Goal: Browse casually: Explore the website without a specific task or goal

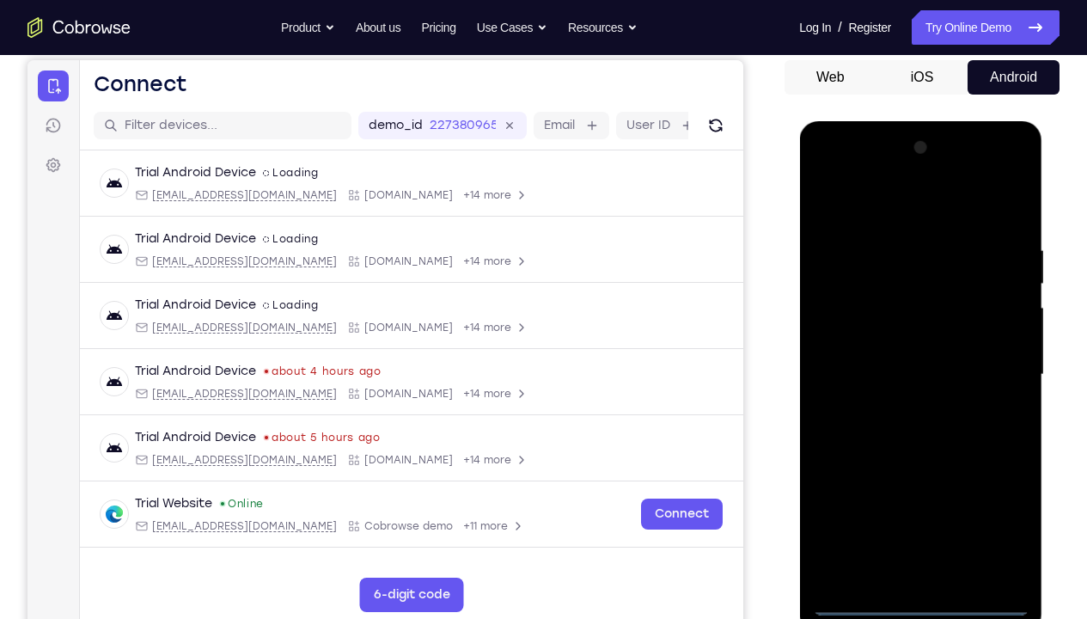
scroll to position [164, 0]
click at [922, 460] on div at bounding box center [920, 373] width 217 height 481
click at [997, 460] on div at bounding box center [920, 373] width 217 height 481
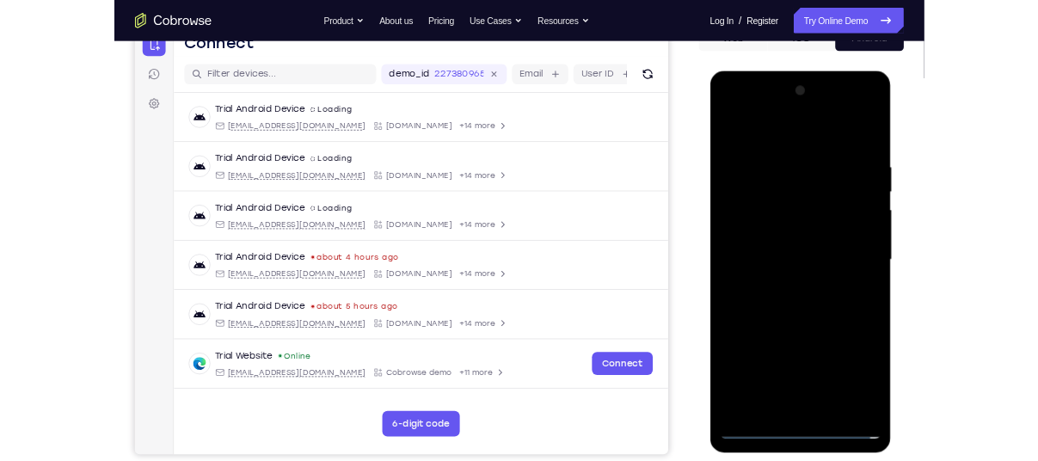
scroll to position [190, 0]
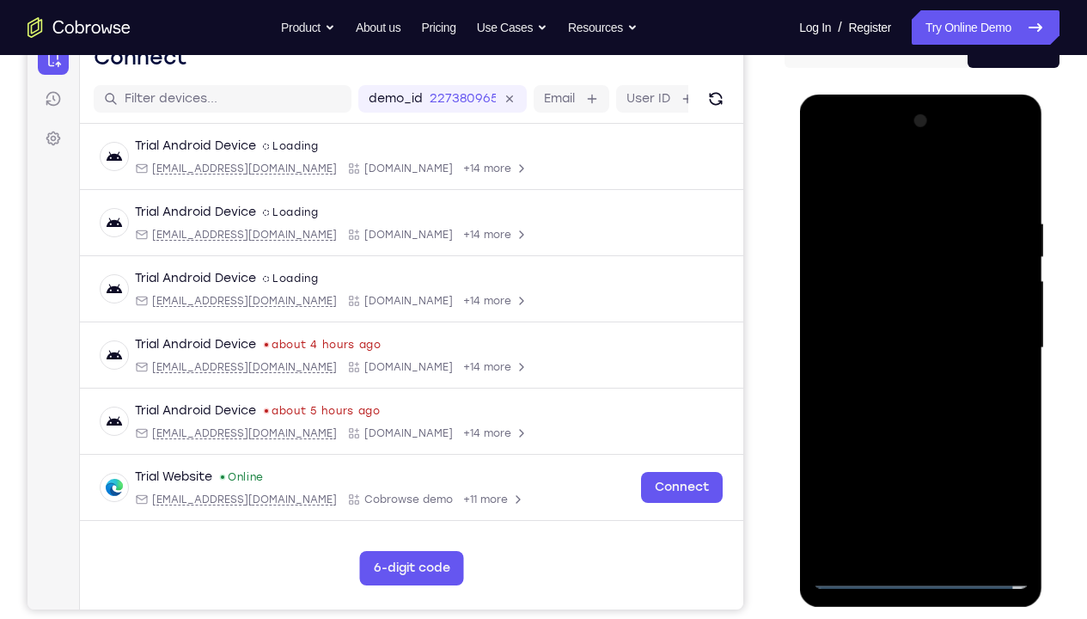
click at [874, 181] on div at bounding box center [920, 347] width 217 height 481
click at [993, 336] on div at bounding box center [920, 347] width 217 height 481
click at [899, 381] on div at bounding box center [920, 347] width 217 height 481
click at [885, 322] on div at bounding box center [920, 347] width 217 height 481
click at [886, 313] on div at bounding box center [920, 347] width 217 height 481
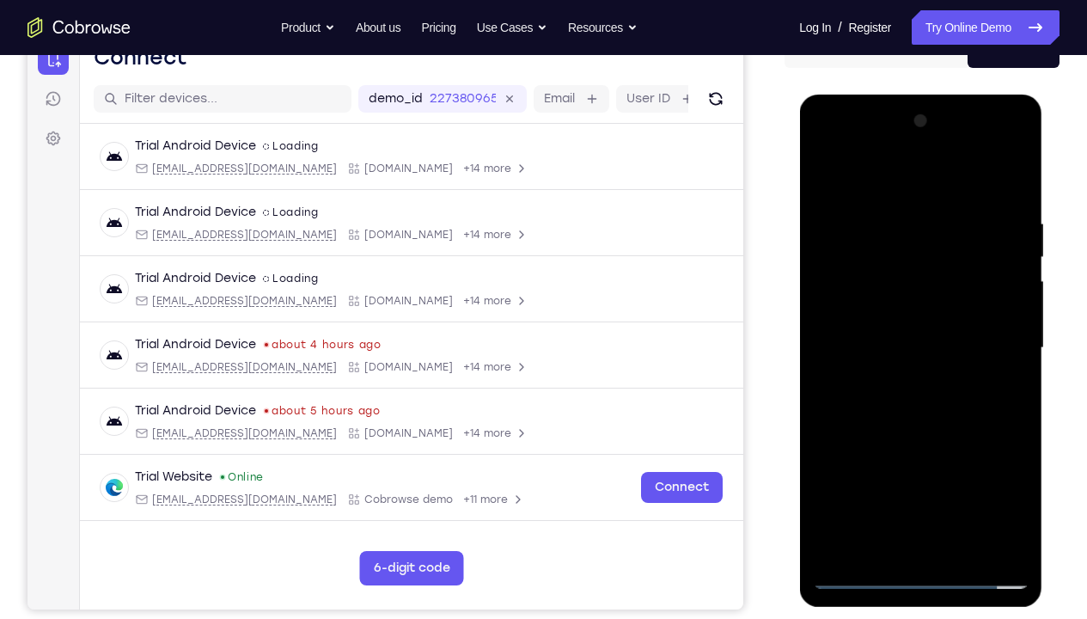
click at [909, 346] on div at bounding box center [920, 347] width 217 height 481
click at [1013, 206] on div at bounding box center [920, 347] width 217 height 481
drag, startPoint x: 856, startPoint y: 183, endPoint x: 1043, endPoint y: 172, distance: 186.9
click at [1037, 172] on div at bounding box center [921, 353] width 245 height 516
click at [1020, 460] on div at bounding box center [920, 347] width 217 height 481
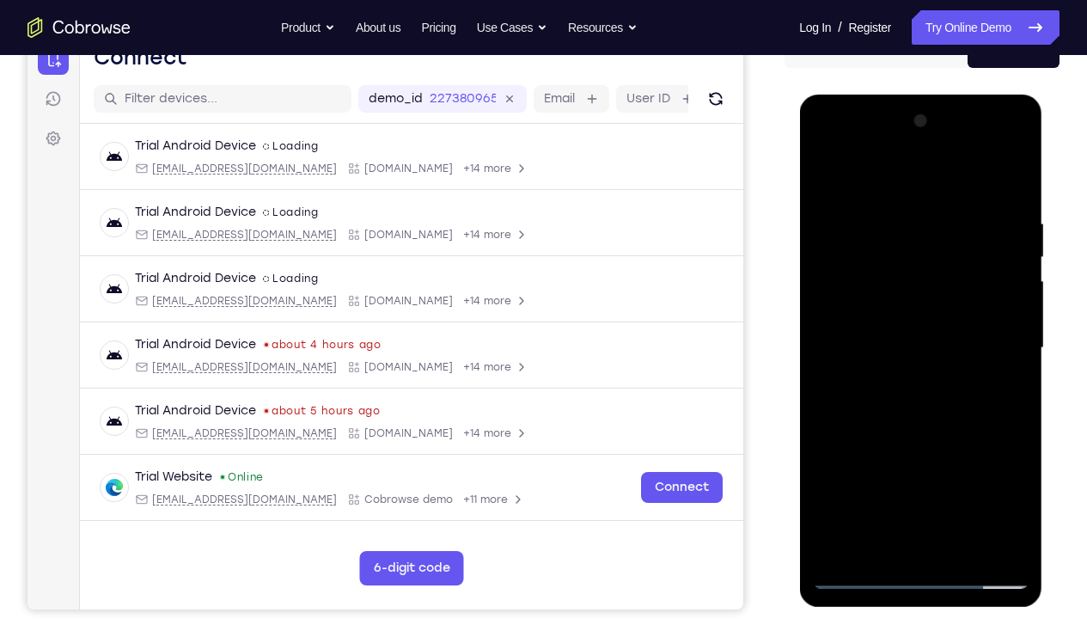
click at [1011, 173] on div at bounding box center [920, 347] width 217 height 481
click at [853, 224] on div at bounding box center [920, 347] width 217 height 481
click at [825, 169] on div at bounding box center [920, 347] width 217 height 481
click at [828, 175] on div at bounding box center [920, 347] width 217 height 481
click at [888, 216] on div at bounding box center [920, 347] width 217 height 481
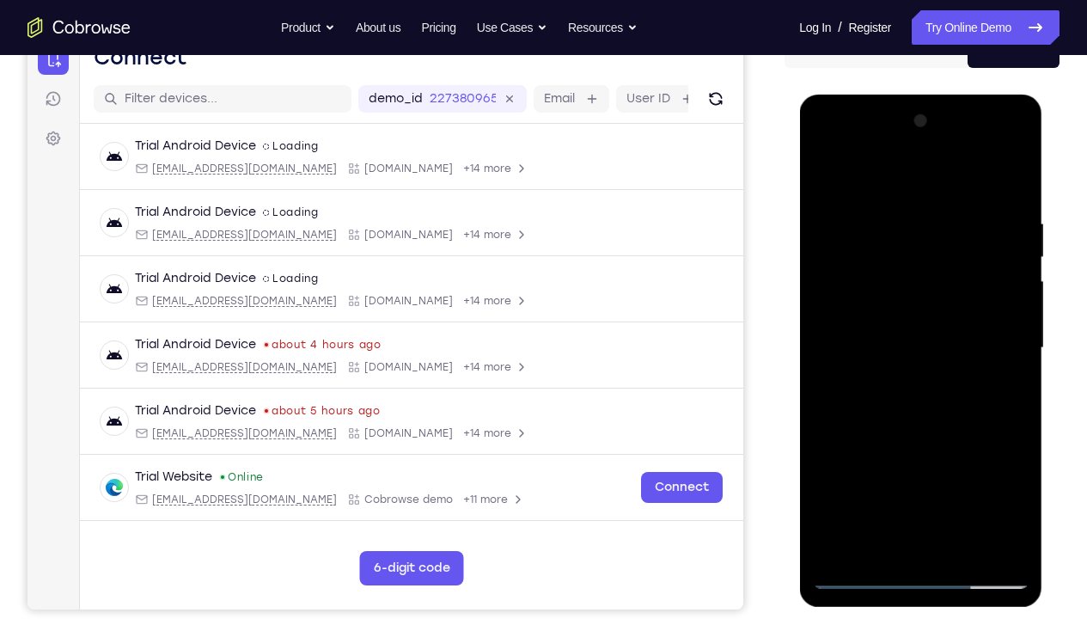
click at [989, 460] on div at bounding box center [920, 347] width 217 height 481
click at [1018, 343] on div at bounding box center [920, 347] width 217 height 481
click at [1018, 365] on div at bounding box center [920, 347] width 217 height 481
click at [1018, 364] on div at bounding box center [920, 347] width 217 height 481
click at [1019, 367] on div at bounding box center [920, 347] width 217 height 481
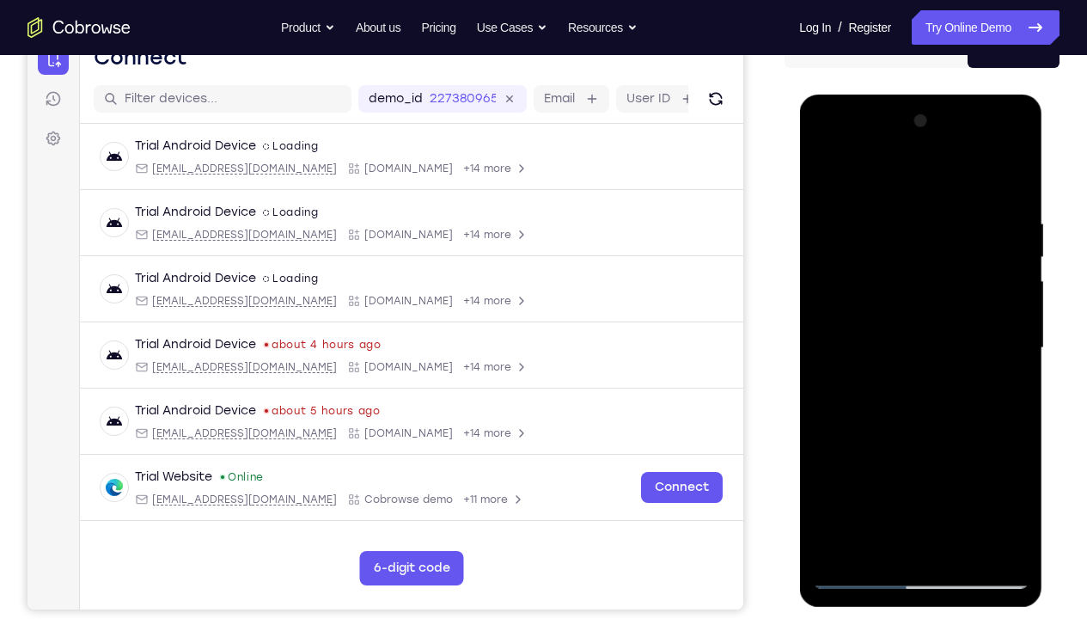
click at [1019, 367] on div at bounding box center [920, 347] width 217 height 481
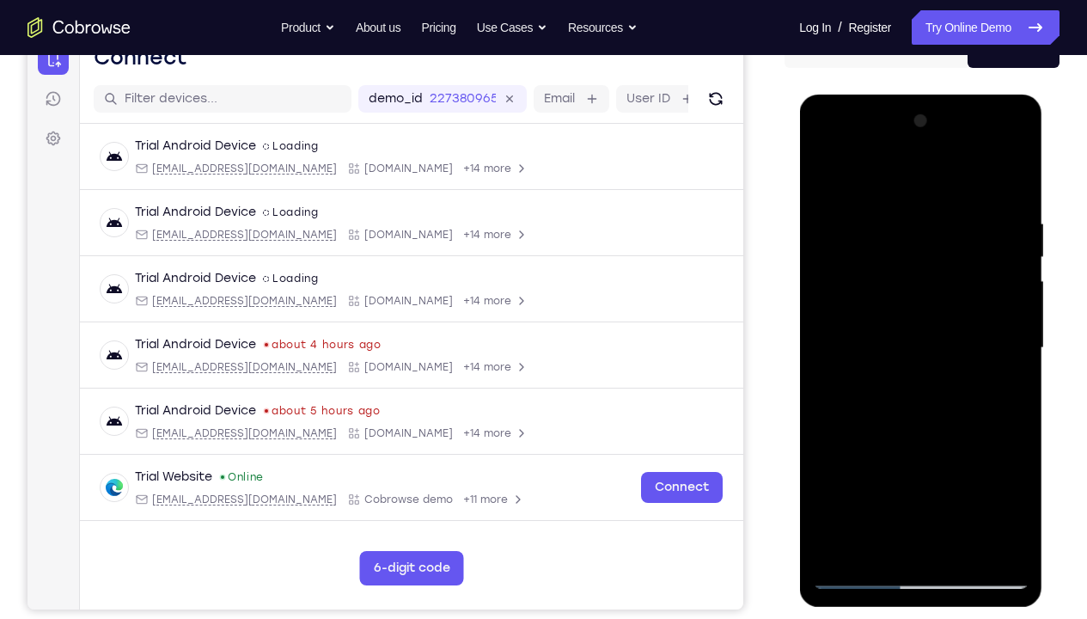
click at [1019, 367] on div at bounding box center [920, 347] width 217 height 481
click at [850, 424] on div at bounding box center [920, 347] width 217 height 481
click at [855, 429] on div at bounding box center [920, 347] width 217 height 481
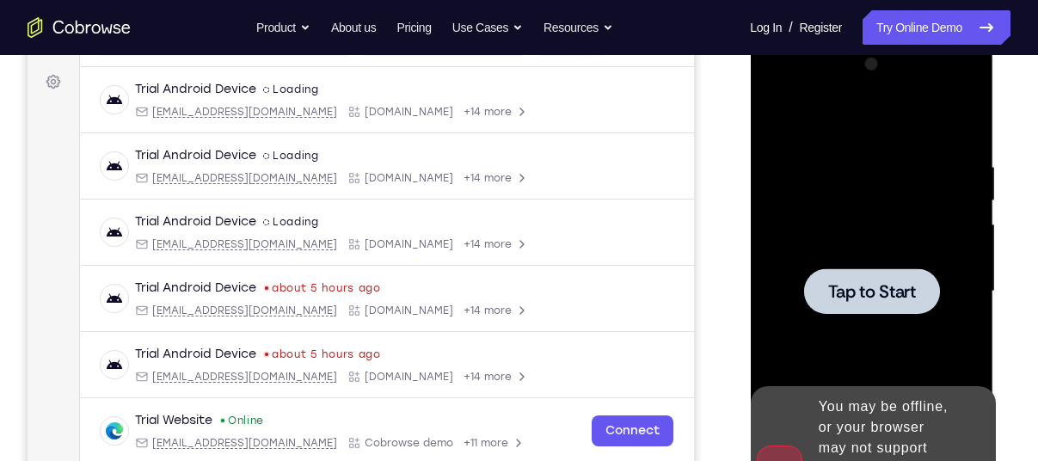
scroll to position [256, 0]
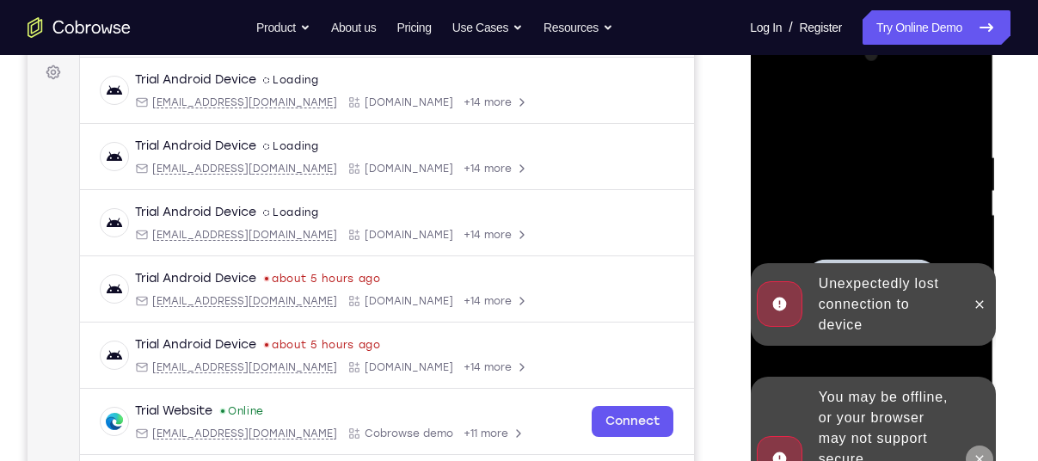
click at [977, 452] on icon at bounding box center [978, 459] width 14 height 14
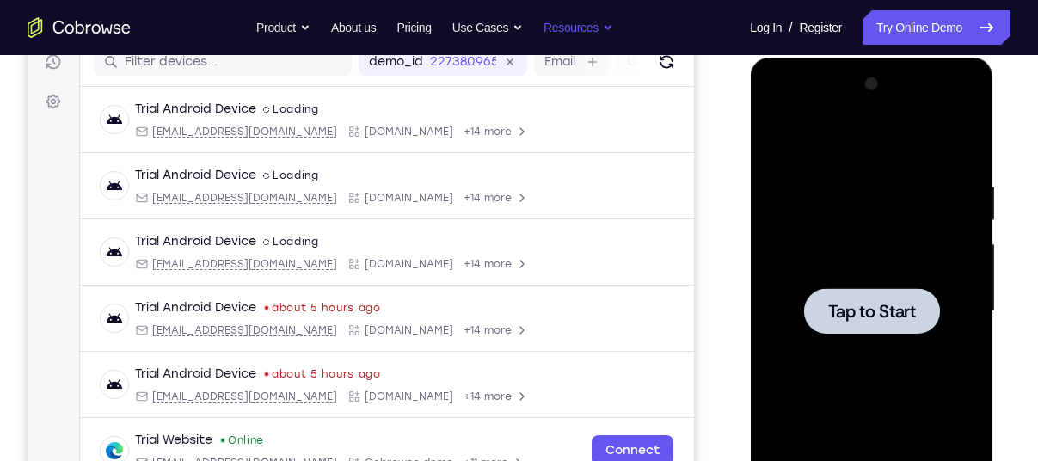
scroll to position [226, 0]
